Goal: Information Seeking & Learning: Understand process/instructions

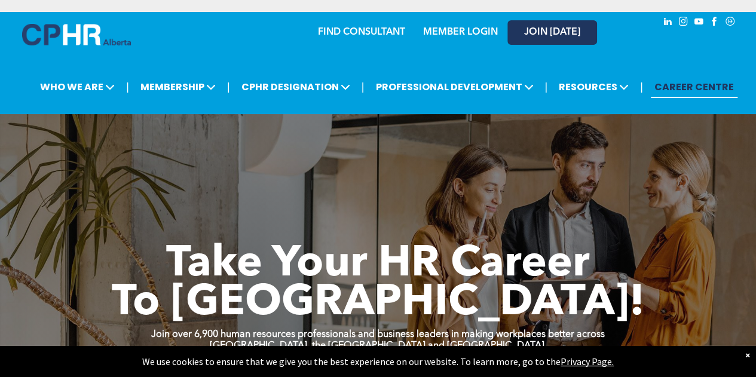
click at [546, 35] on span "JOIN [DATE]" at bounding box center [552, 32] width 56 height 11
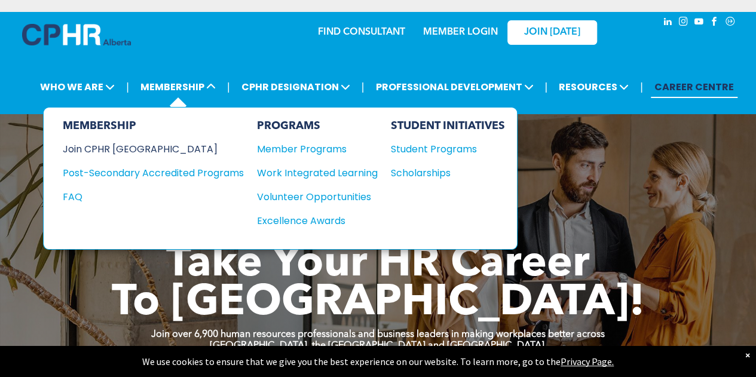
click at [105, 146] on div "Join CPHR [GEOGRAPHIC_DATA]" at bounding box center [144, 149] width 163 height 15
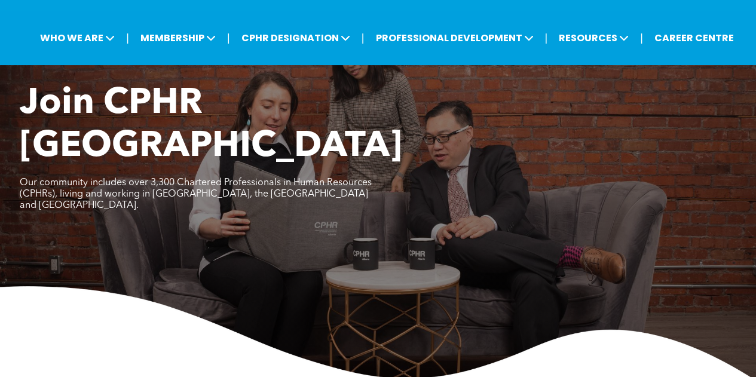
scroll to position [47, 0]
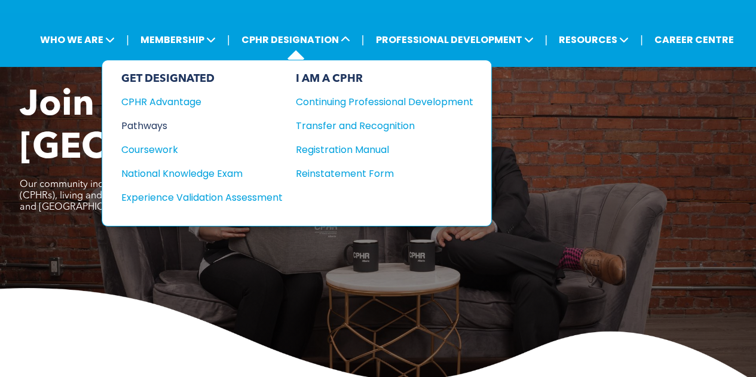
click at [145, 124] on div "Pathways" at bounding box center [193, 125] width 145 height 15
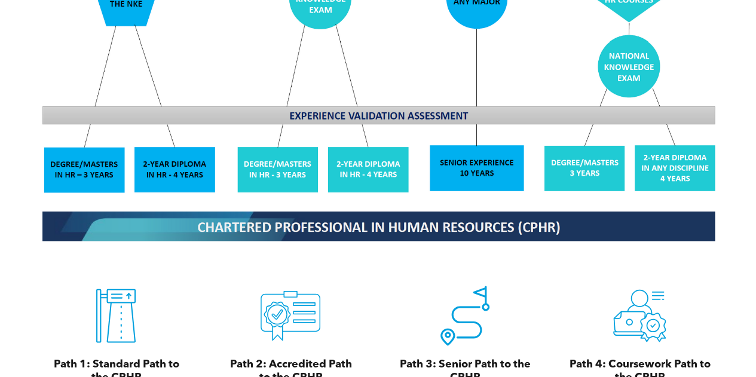
scroll to position [1111, 0]
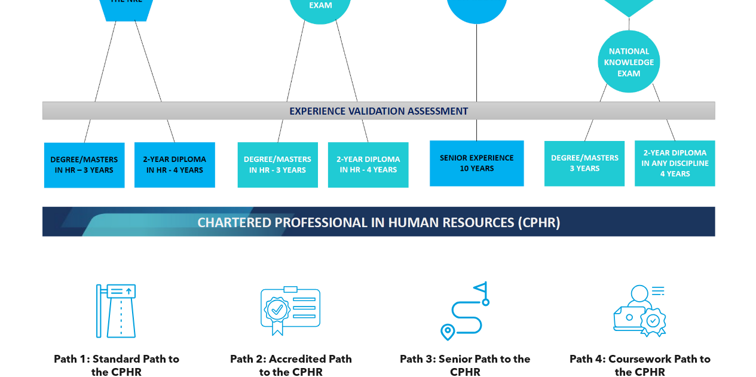
click at [75, 154] on img at bounding box center [378, 36] width 692 height 417
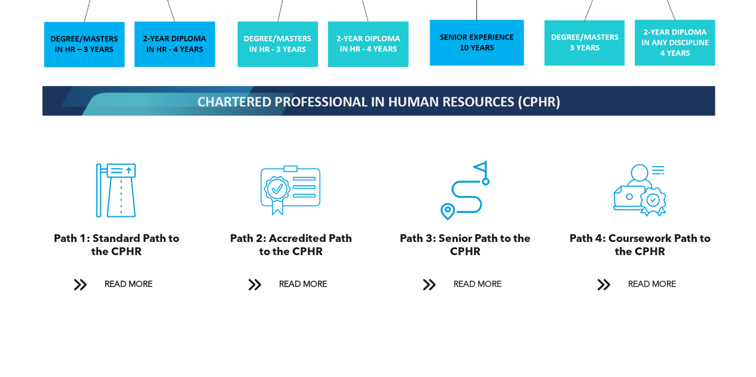
scroll to position [1243, 0]
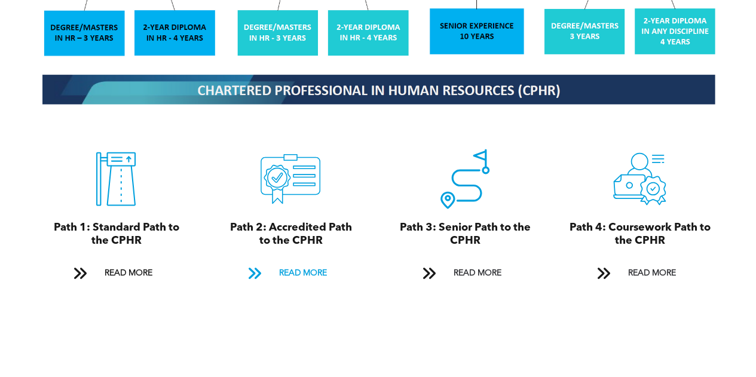
click at [298, 269] on span "READ MORE" at bounding box center [302, 273] width 56 height 22
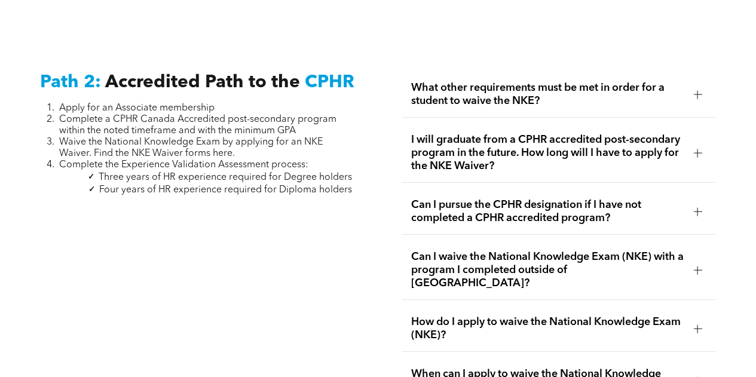
scroll to position [1871, 0]
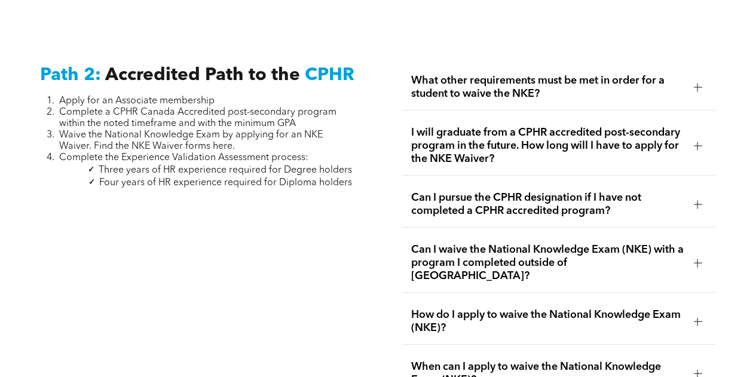
click at [702, 78] on div at bounding box center [698, 87] width 18 height 18
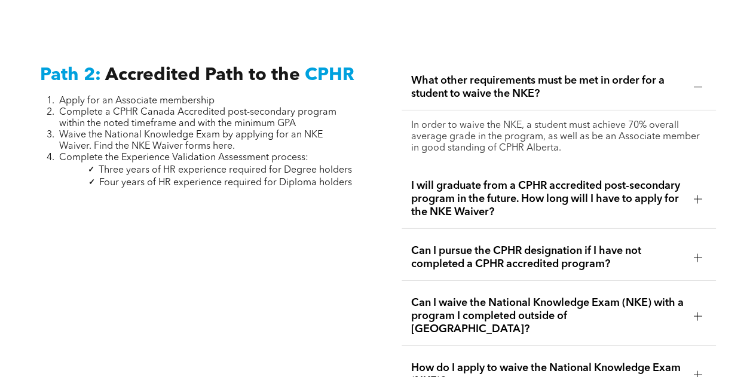
click at [702, 78] on div at bounding box center [698, 87] width 18 height 18
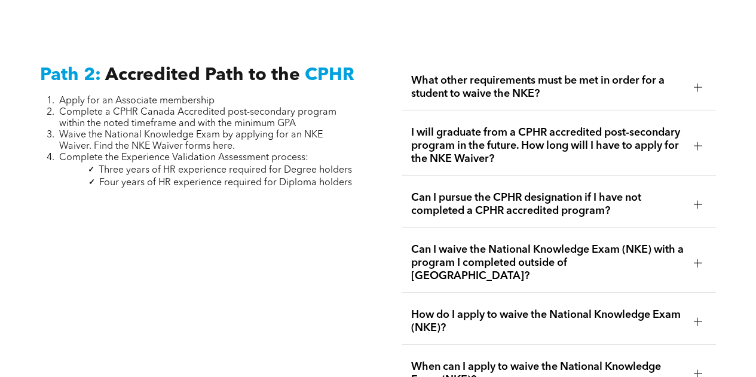
click at [698, 142] on div at bounding box center [698, 146] width 8 height 8
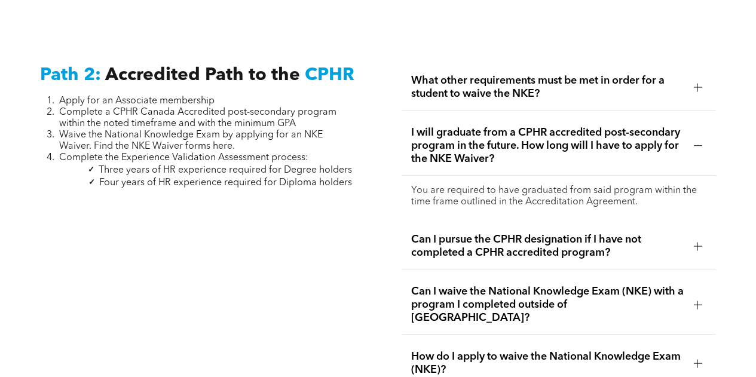
click at [698, 142] on div at bounding box center [698, 146] width 8 height 8
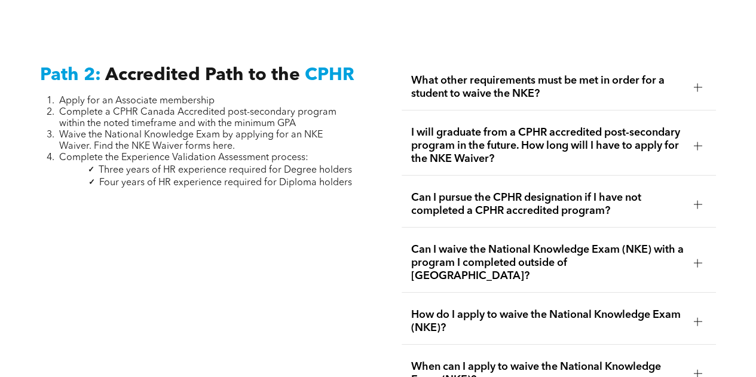
click at [698, 195] on div at bounding box center [698, 204] width 18 height 18
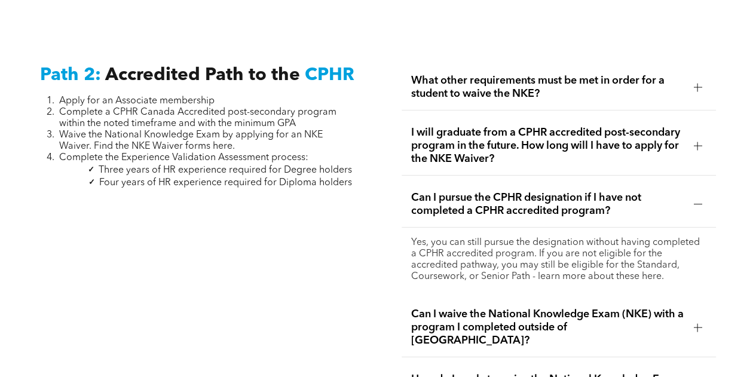
click at [698, 195] on div at bounding box center [698, 204] width 18 height 18
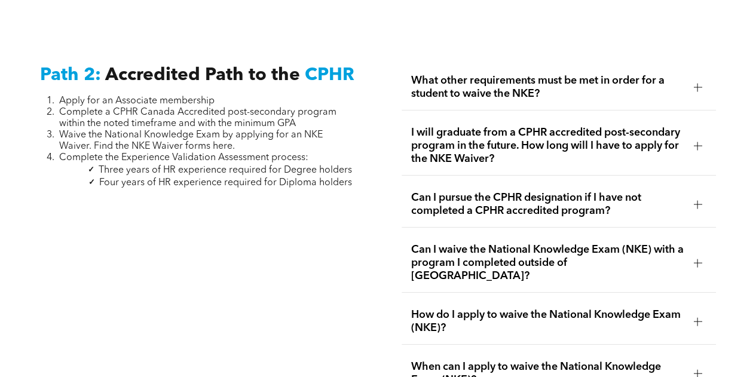
click at [692, 78] on div at bounding box center [698, 87] width 18 height 18
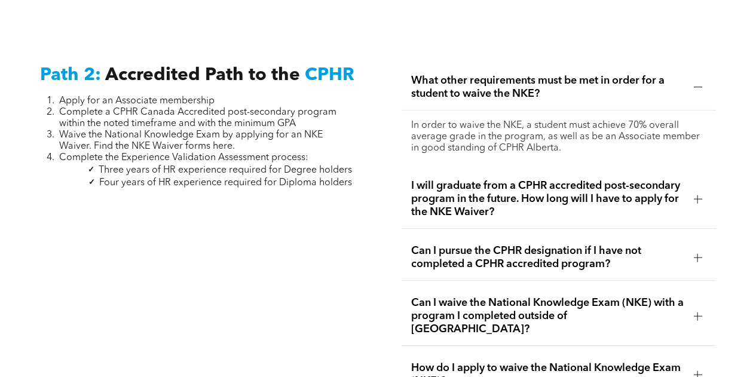
click at [692, 78] on div at bounding box center [698, 87] width 18 height 18
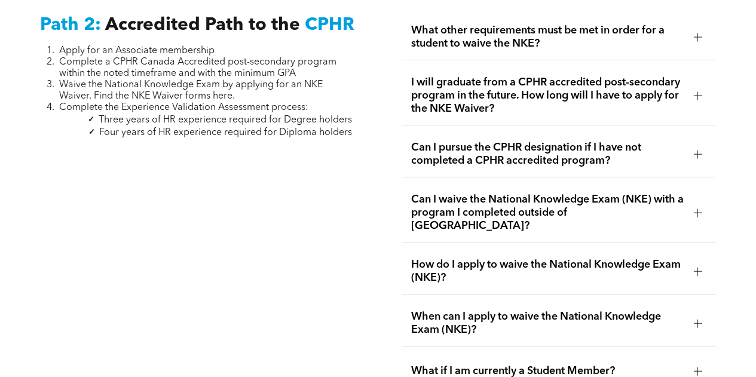
scroll to position [1927, 0]
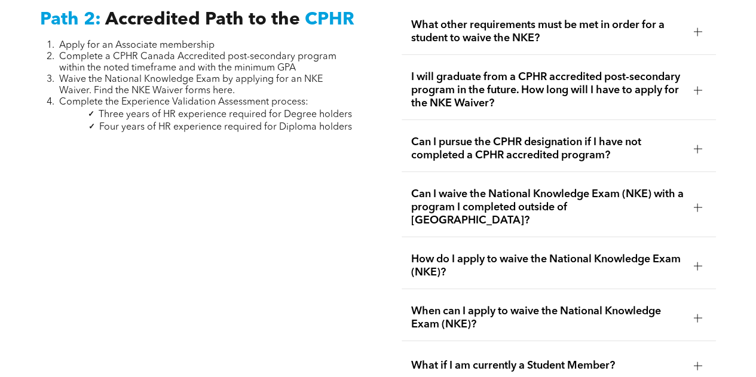
click at [692, 243] on div "How do I apply to waive the National Knowledge Exam (NKE)?" at bounding box center [559, 266] width 315 height 46
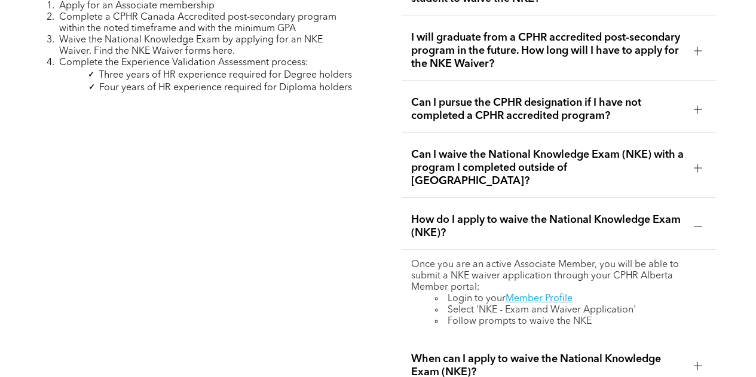
scroll to position [2039, 0]
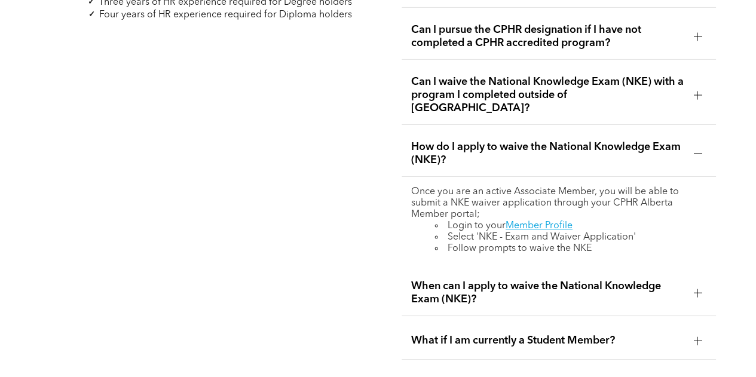
click at [698, 289] on div at bounding box center [698, 293] width 1 height 8
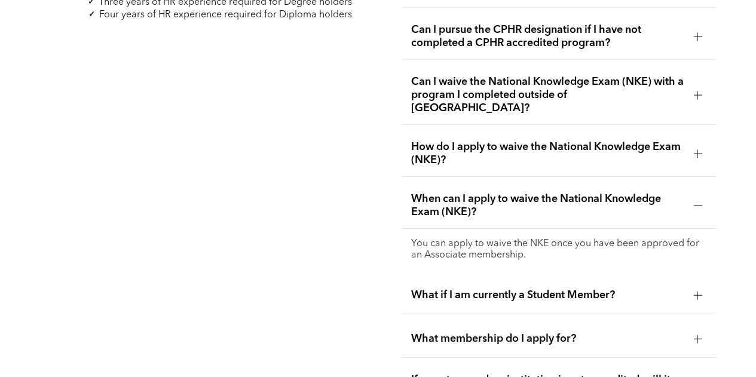
click at [695, 201] on div at bounding box center [698, 205] width 8 height 8
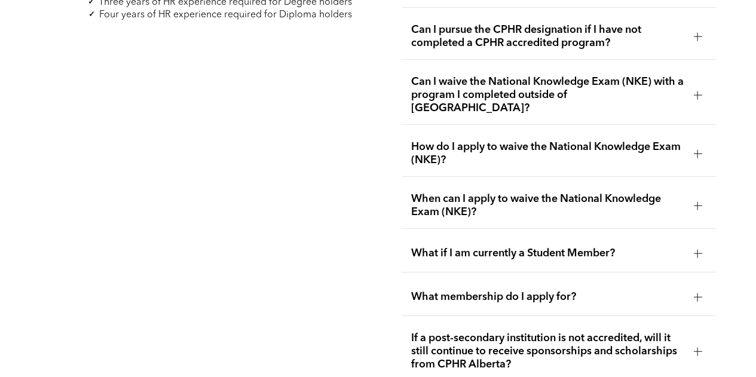
click at [695, 201] on div at bounding box center [698, 205] width 8 height 8
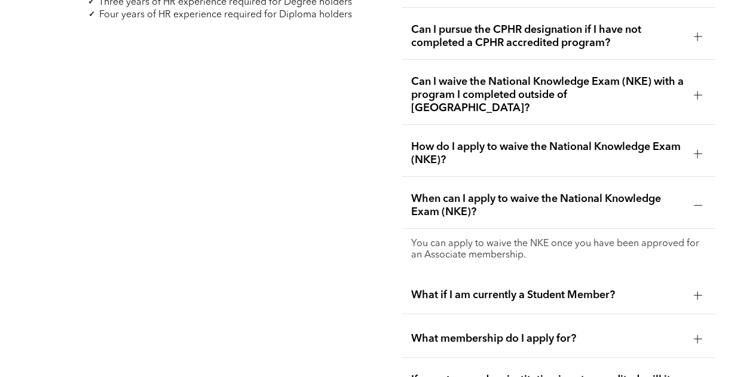
click at [695, 201] on div at bounding box center [698, 205] width 8 height 8
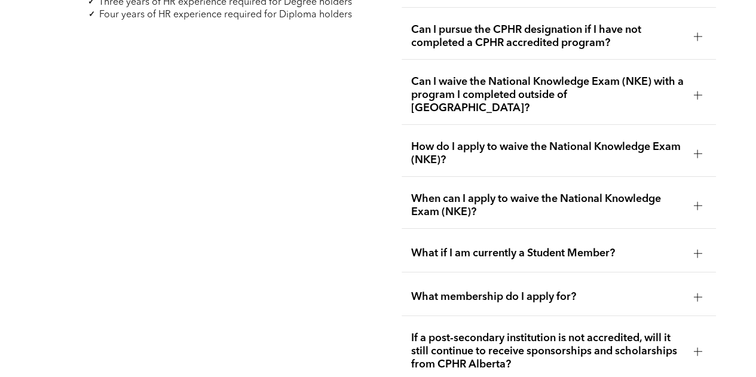
click at [698, 249] on div at bounding box center [698, 253] width 1 height 8
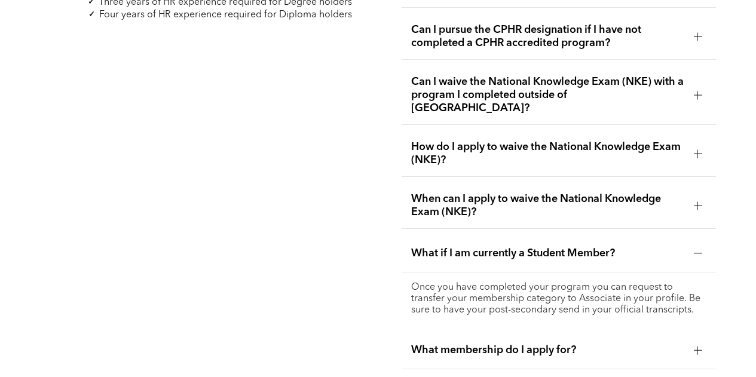
click at [698, 249] on div at bounding box center [698, 253] width 1 height 8
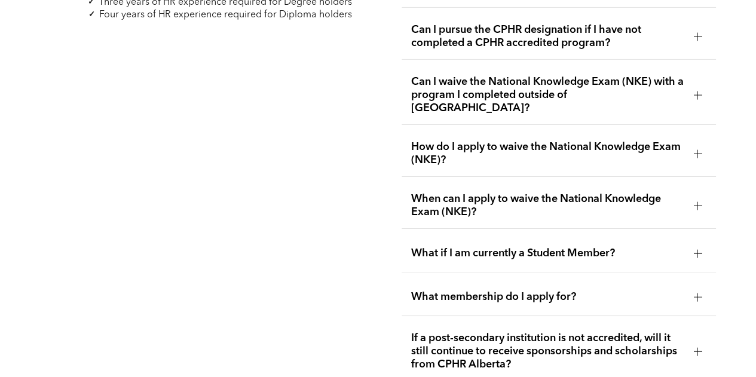
click at [699, 154] on div at bounding box center [698, 154] width 8 height 1
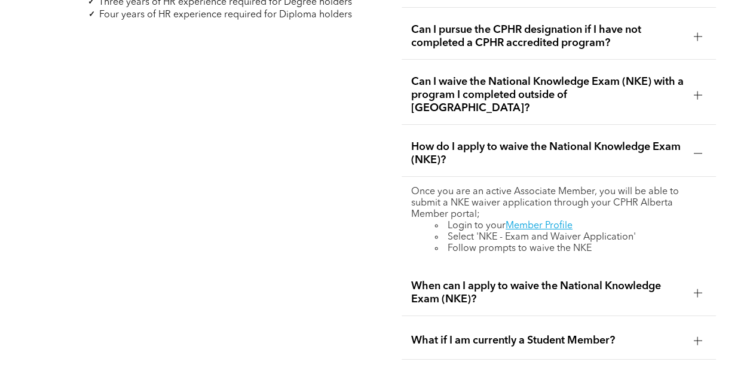
click at [696, 91] on div at bounding box center [698, 95] width 8 height 8
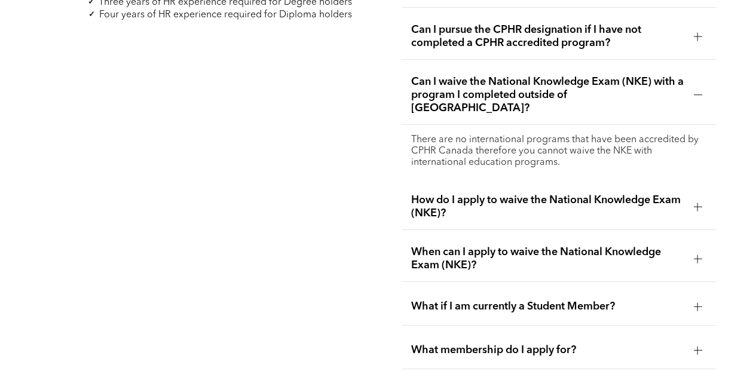
click at [696, 91] on div at bounding box center [698, 95] width 8 height 8
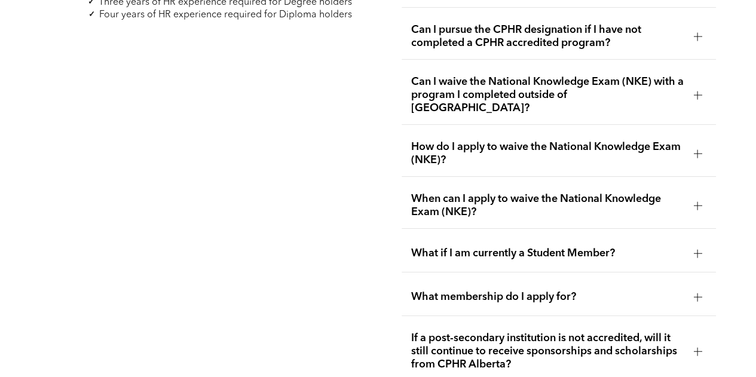
click at [692, 288] on div at bounding box center [698, 297] width 18 height 18
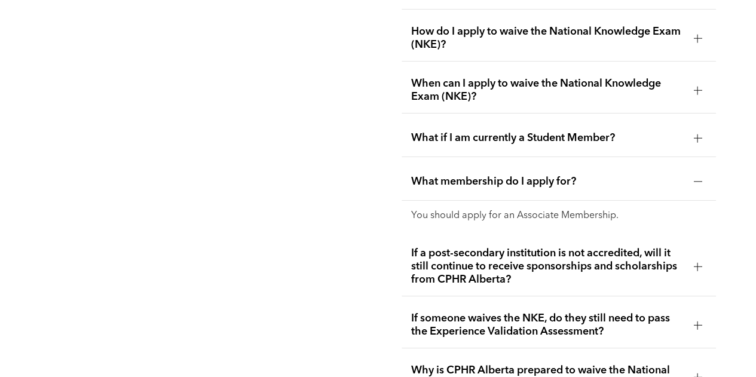
scroll to position [2202, 0]
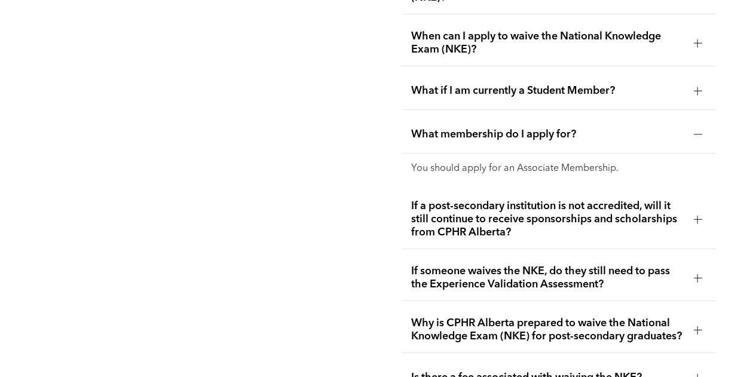
click at [698, 255] on div "If someone waives the NKE, do they still need to pass the Experience Validation…" at bounding box center [559, 278] width 315 height 46
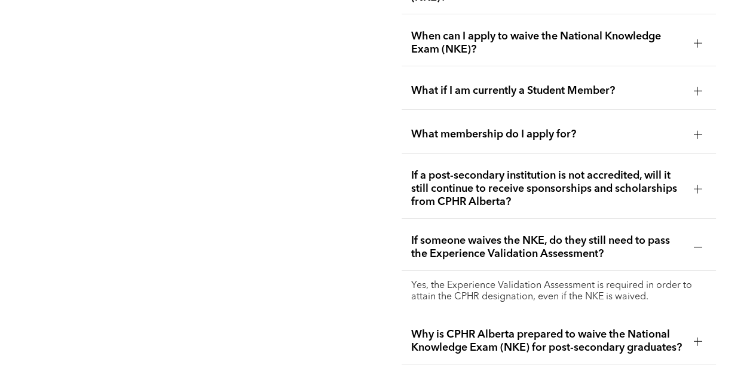
click at [696, 243] on div at bounding box center [698, 247] width 8 height 8
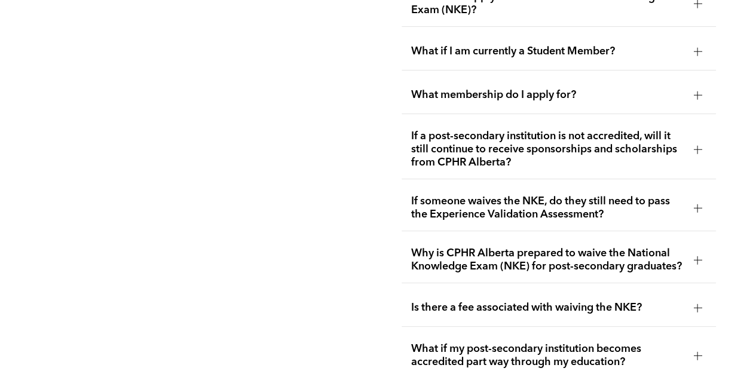
scroll to position [2246, 0]
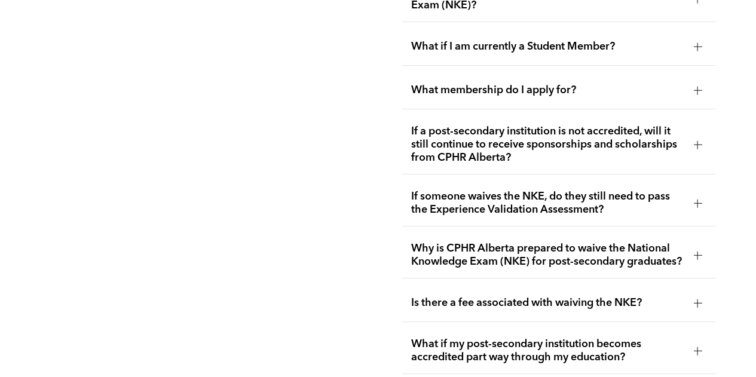
click at [696, 233] on div "Why is CPHR Alberta prepared to waive the National Knowledge Exam (NKE) for pos…" at bounding box center [559, 256] width 315 height 46
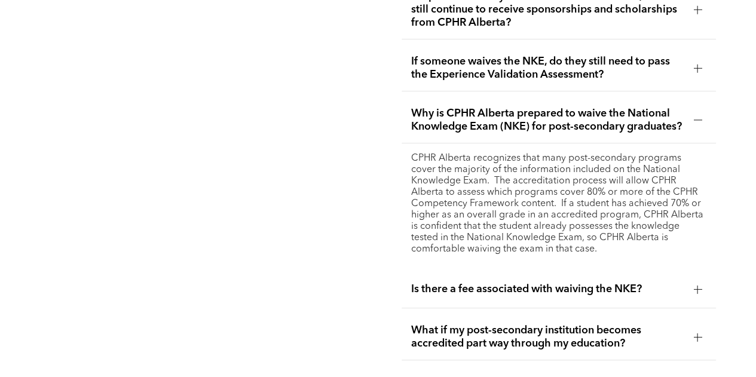
scroll to position [2432, 0]
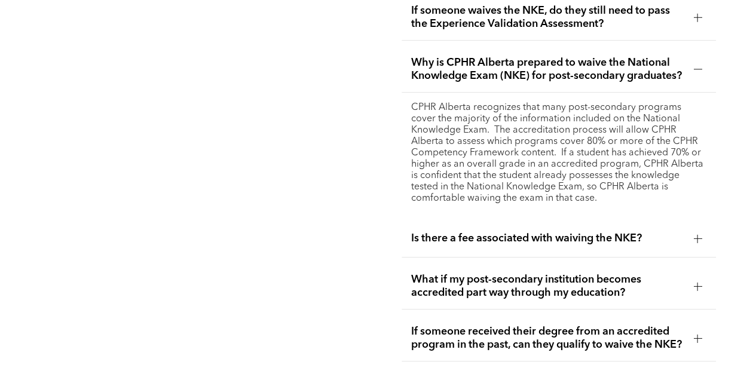
click at [694, 239] on div at bounding box center [698, 239] width 8 height 1
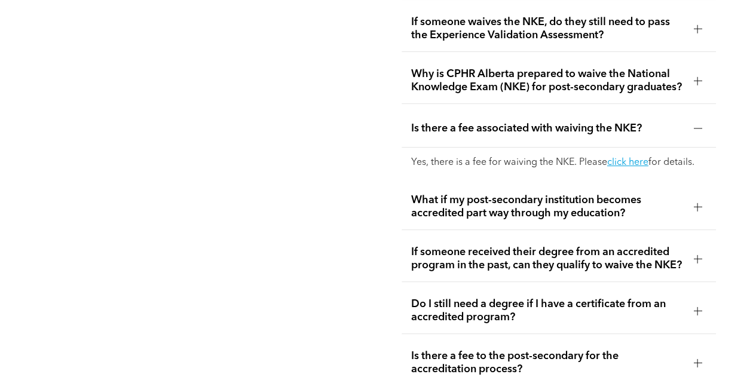
scroll to position [2420, 0]
click at [704, 200] on div at bounding box center [698, 207] width 18 height 18
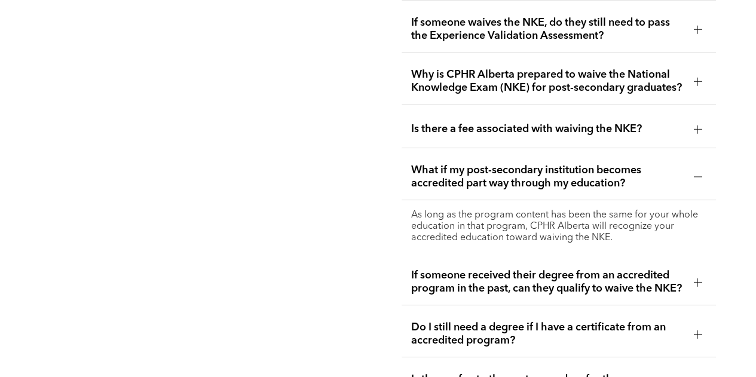
click at [698, 173] on div at bounding box center [698, 177] width 1 height 8
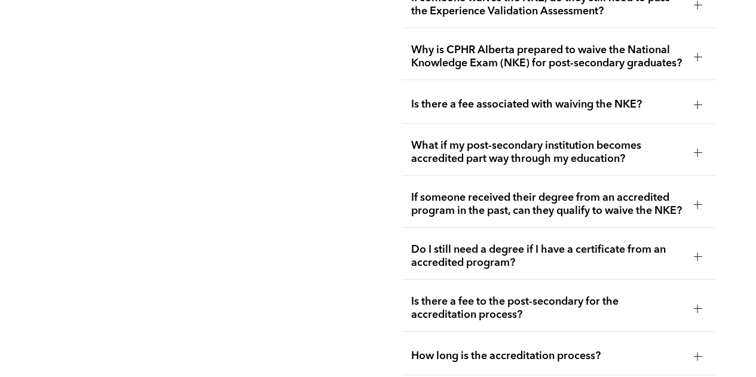
scroll to position [2446, 0]
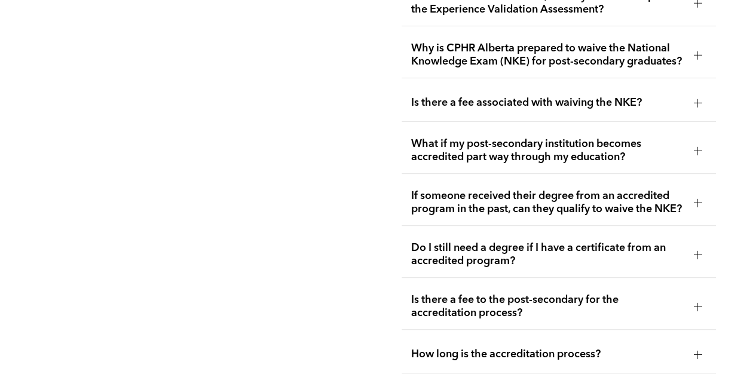
click at [698, 198] on div at bounding box center [698, 202] width 8 height 8
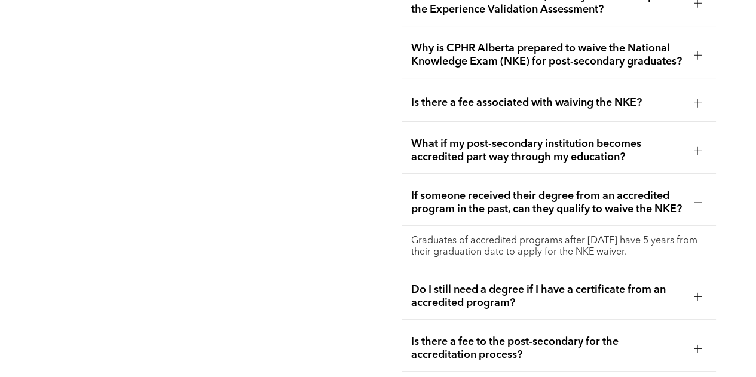
click at [698, 198] on div at bounding box center [698, 202] width 8 height 8
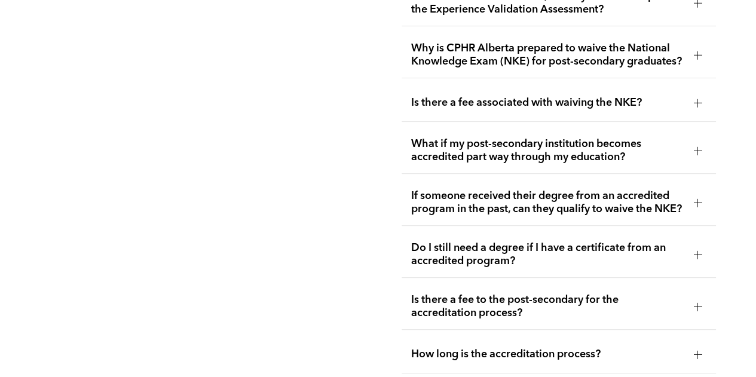
click at [699, 254] on div at bounding box center [698, 255] width 8 height 8
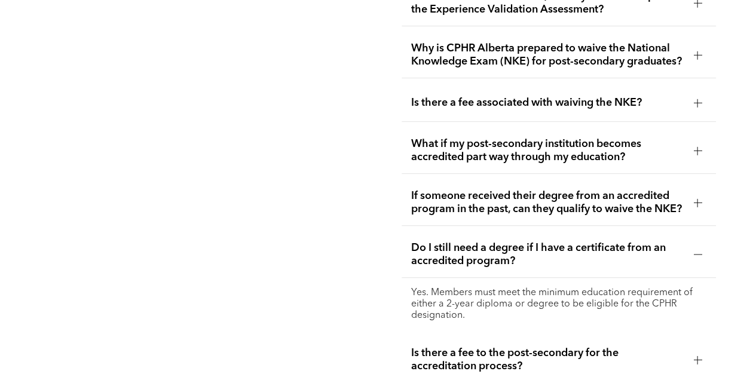
click at [699, 254] on div at bounding box center [698, 255] width 8 height 8
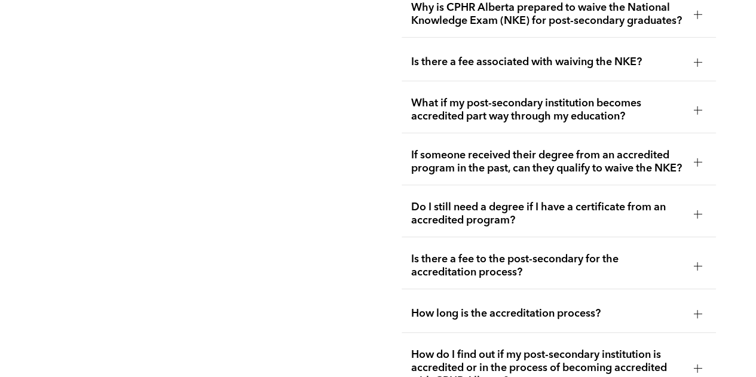
scroll to position [2495, 0]
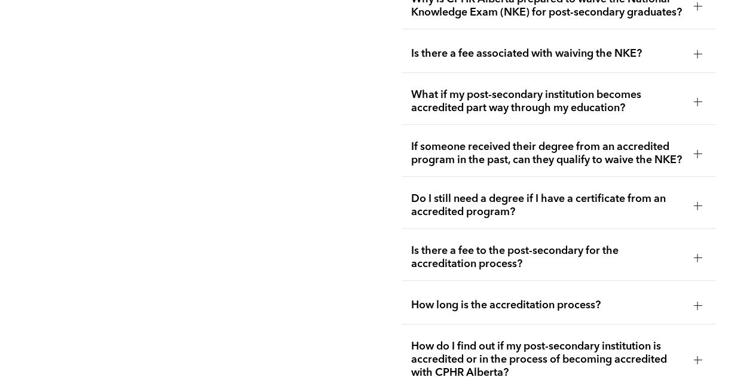
click at [691, 304] on div at bounding box center [698, 306] width 18 height 18
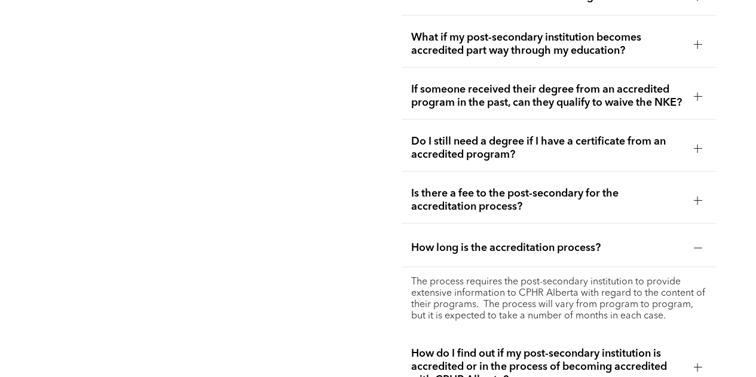
scroll to position [2553, 0]
click at [698, 252] on div at bounding box center [698, 248] width 18 height 18
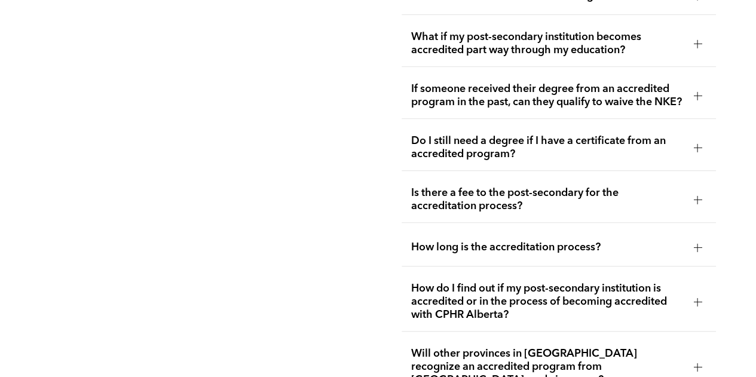
scroll to position [2604, 0]
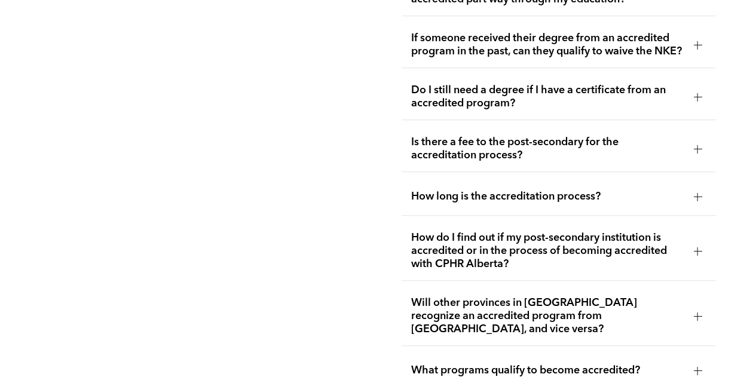
click at [698, 252] on div at bounding box center [698, 251] width 8 height 8
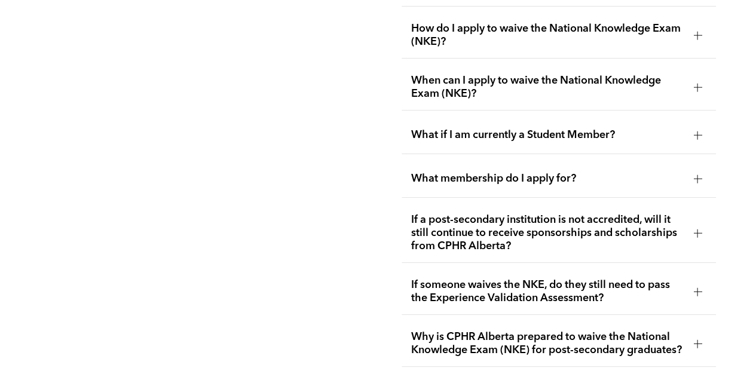
scroll to position [2150, 0]
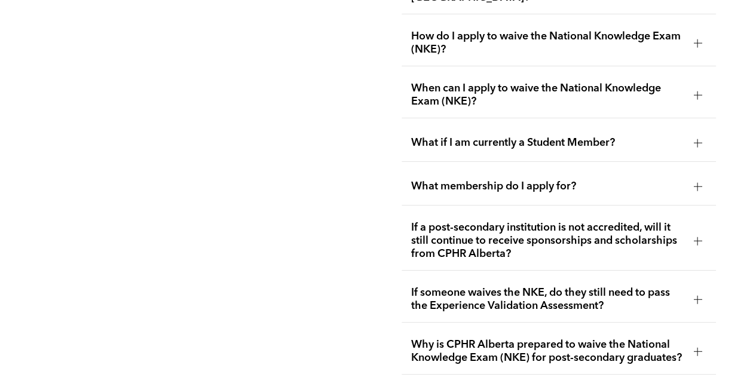
click at [696, 182] on div at bounding box center [698, 186] width 8 height 8
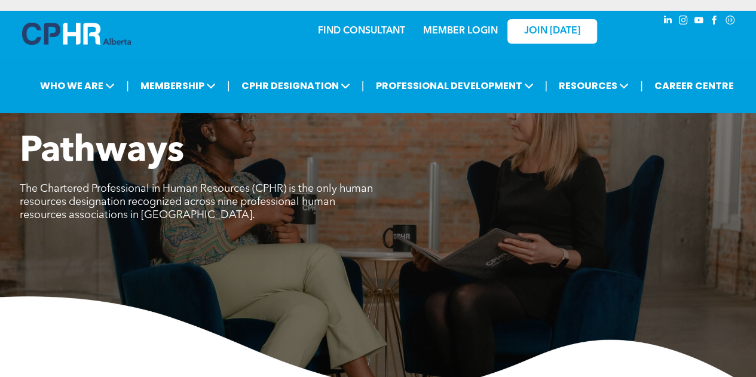
scroll to position [0, 0]
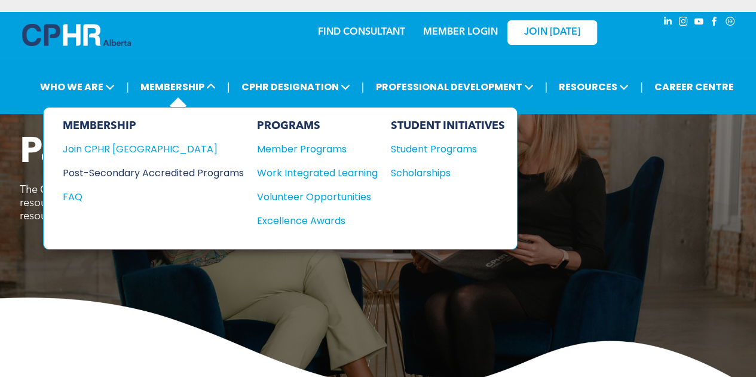
click at [172, 169] on div "Post-Secondary Accredited Programs" at bounding box center [144, 173] width 163 height 15
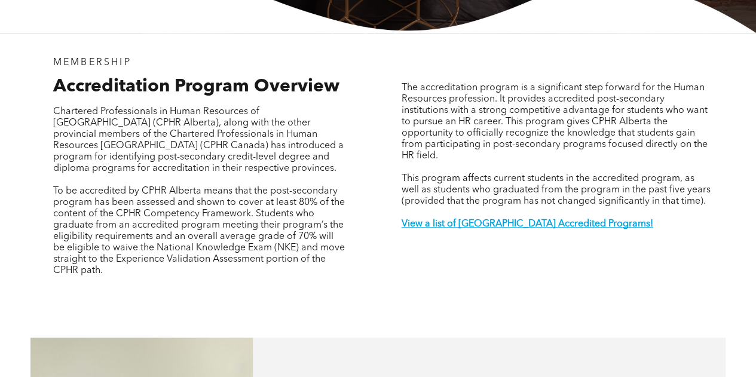
scroll to position [367, 0]
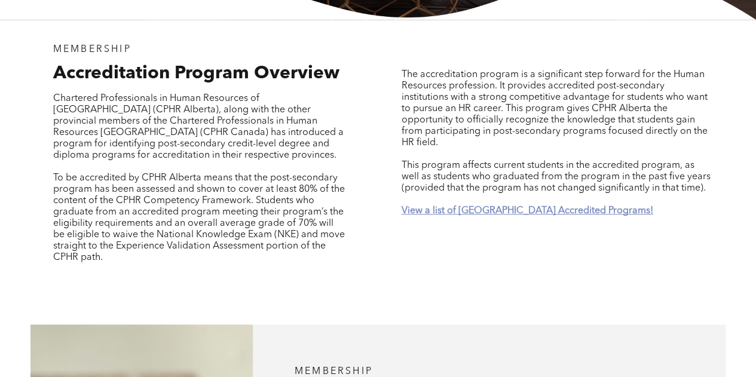
click at [435, 206] on strong "View a list of Alberta Accredited Programs!" at bounding box center [527, 211] width 252 height 10
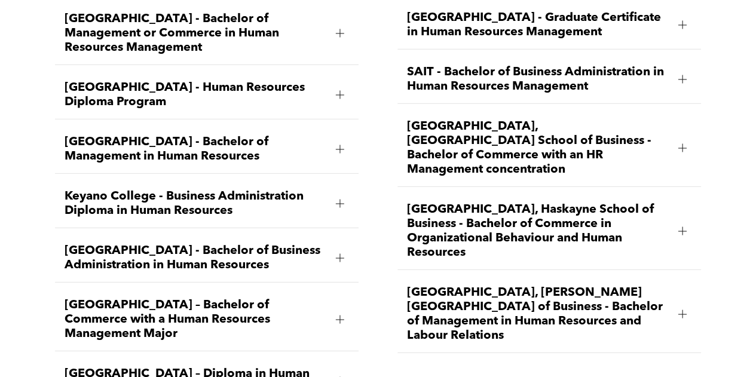
scroll to position [1678, 0]
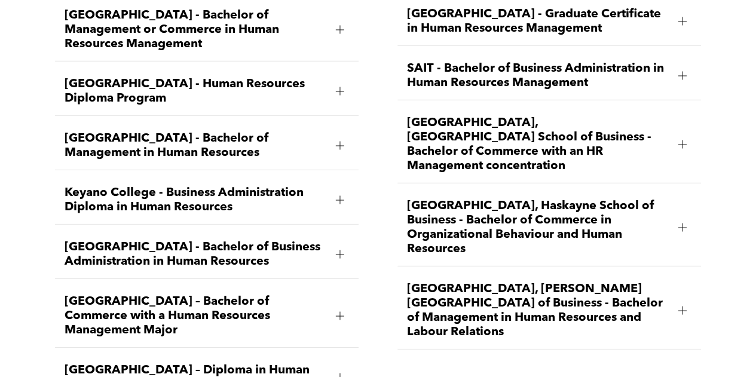
click at [340, 251] on div at bounding box center [340, 255] width 1 height 8
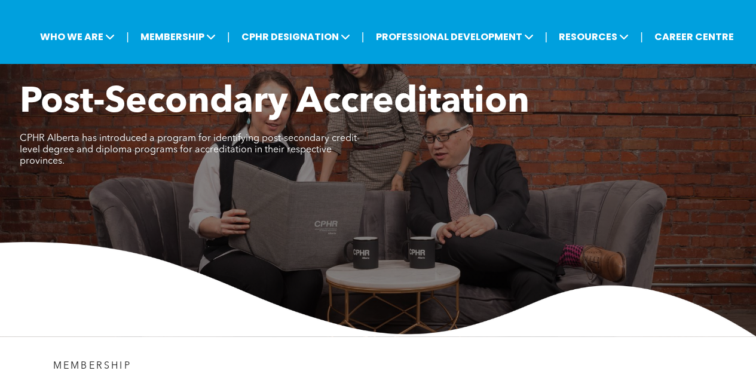
scroll to position [0, 0]
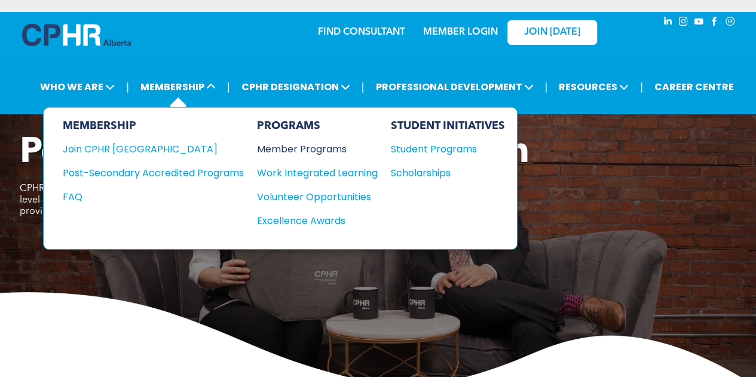
click at [291, 148] on div "Member Programs" at bounding box center [311, 149] width 109 height 15
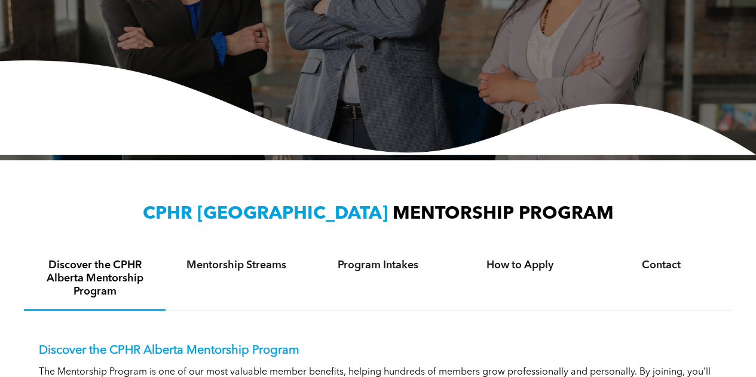
scroll to position [220, 0]
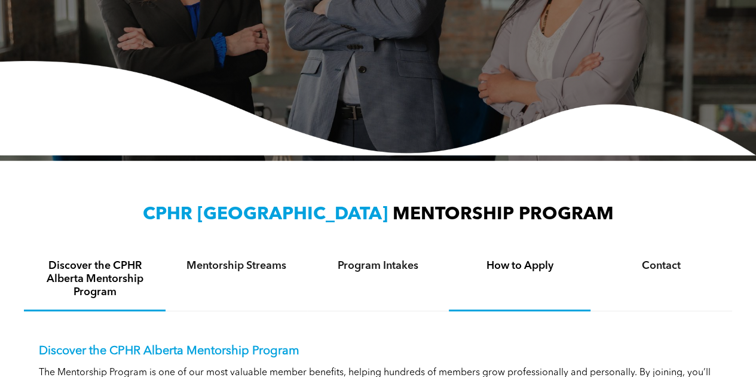
click at [530, 271] on h4 "How to Apply" at bounding box center [520, 265] width 120 height 13
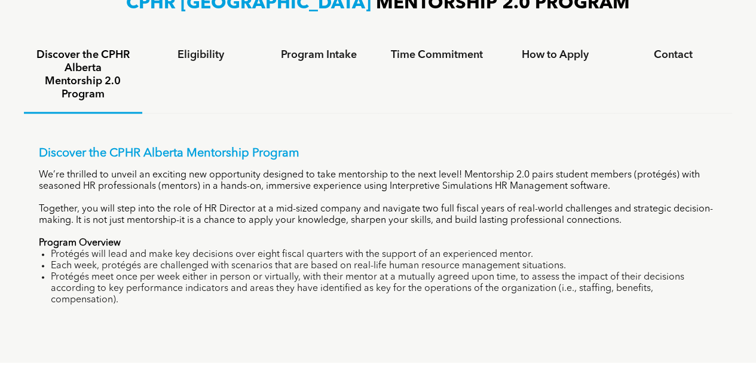
scroll to position [756, 0]
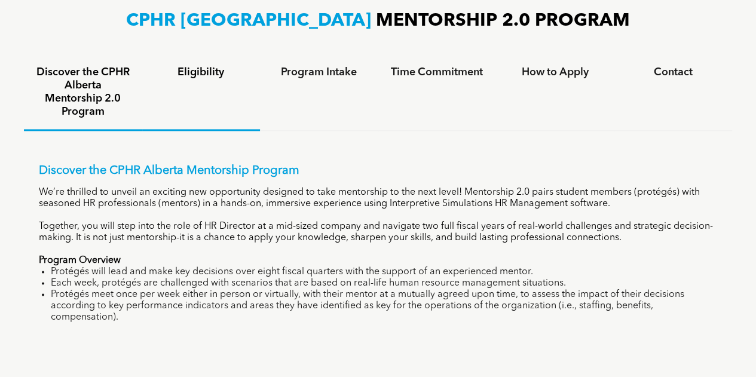
click at [193, 105] on div "Eligibility" at bounding box center [201, 93] width 118 height 76
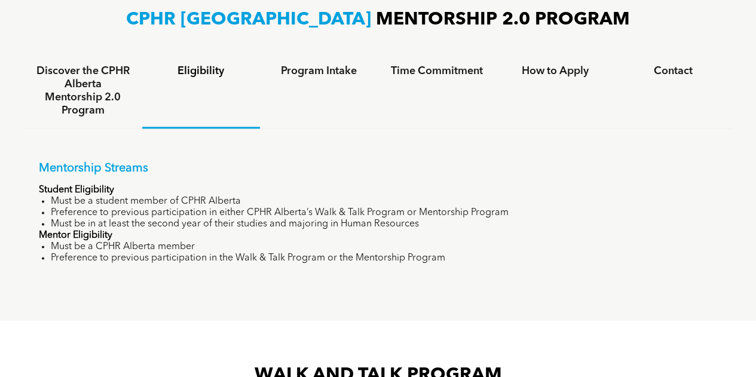
scroll to position [745, 0]
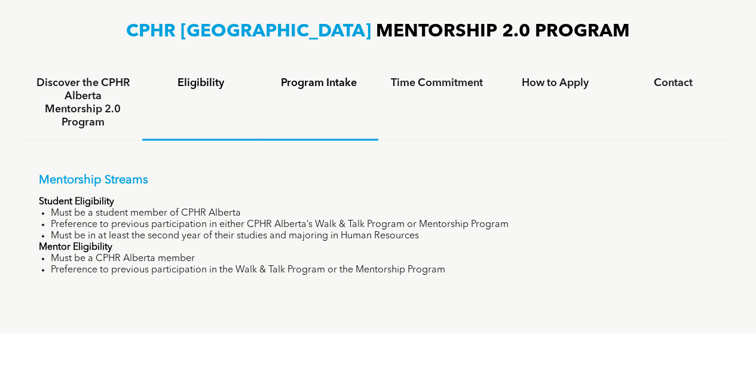
click at [319, 93] on div "Program Intake" at bounding box center [319, 103] width 118 height 75
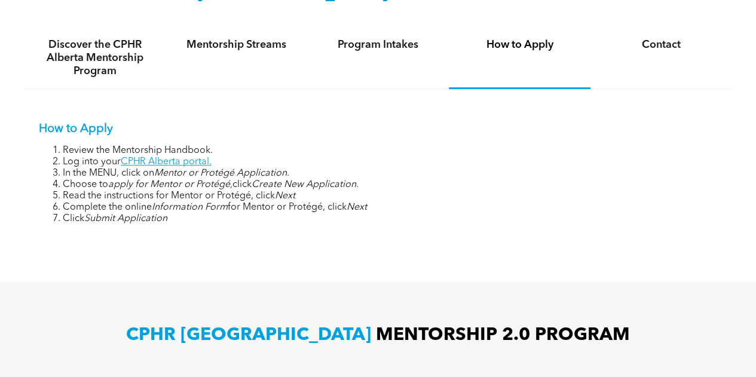
scroll to position [438, 0]
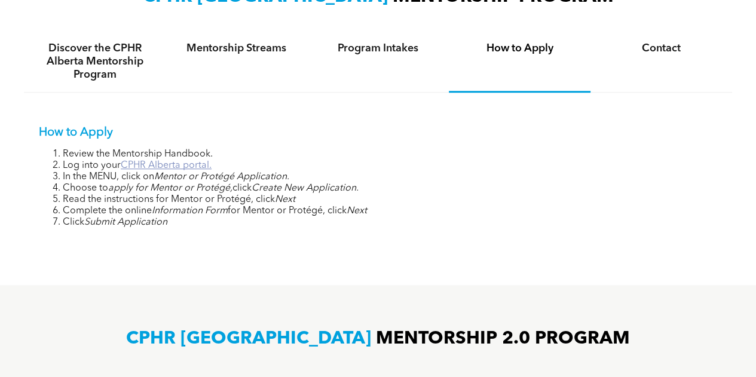
click at [145, 168] on link "CPHR Alberta portal." at bounding box center [166, 166] width 91 height 10
